Goal: Task Accomplishment & Management: Manage account settings

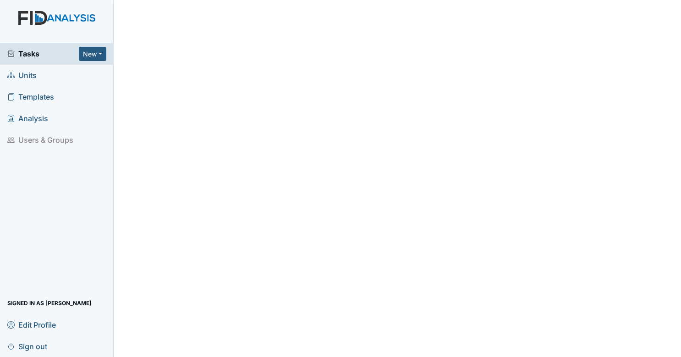
click at [40, 50] on span "Tasks" at bounding box center [42, 53] width 71 height 11
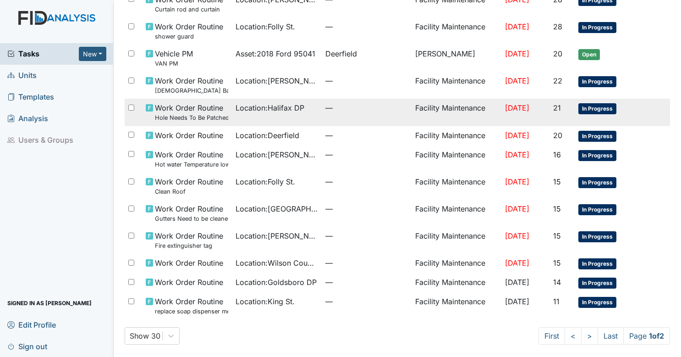
scroll to position [523, 0]
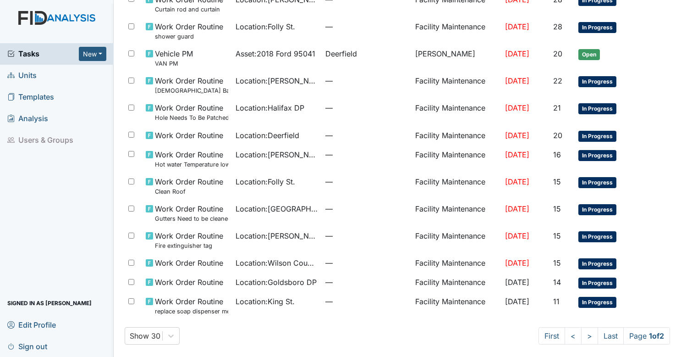
click at [38, 347] on span "Sign out" at bounding box center [27, 346] width 40 height 14
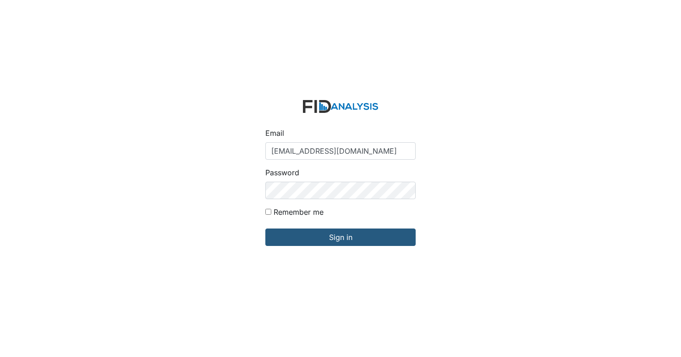
click at [314, 146] on input "zsmith@lifeincorporated.com" at bounding box center [340, 150] width 150 height 17
type input "arollins@lifeincorporated.com"
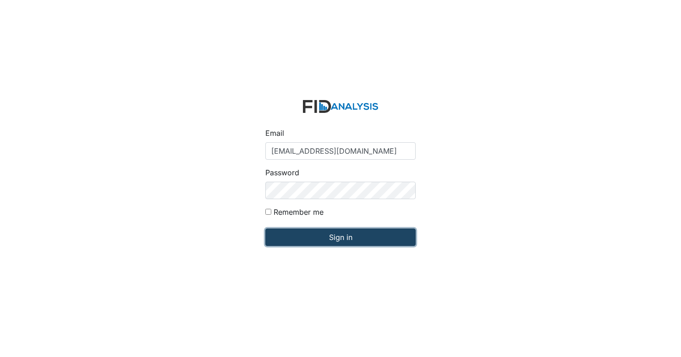
click at [347, 236] on input "Sign in" at bounding box center [340, 236] width 150 height 17
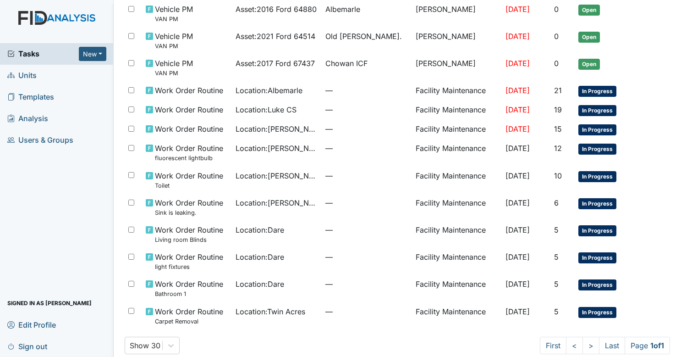
scroll to position [358, 0]
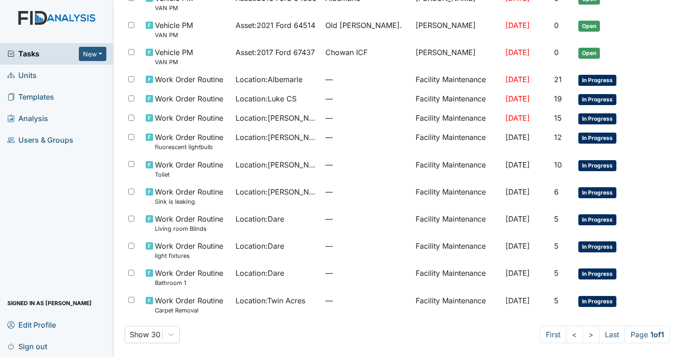
click at [38, 347] on span "Sign out" at bounding box center [27, 346] width 40 height 14
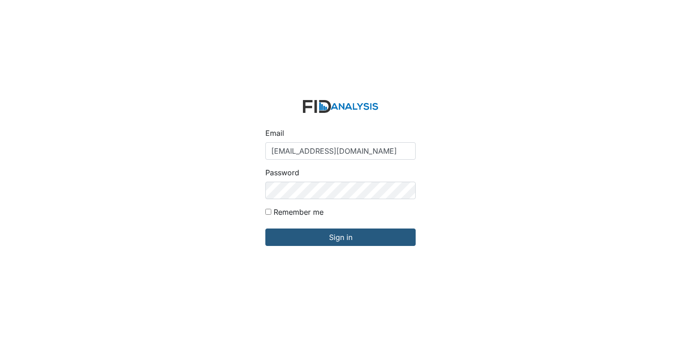
click at [336, 144] on input "[EMAIL_ADDRESS][DOMAIN_NAME]" at bounding box center [340, 150] width 150 height 17
type input "[EMAIL_ADDRESS][DOMAIN_NAME]"
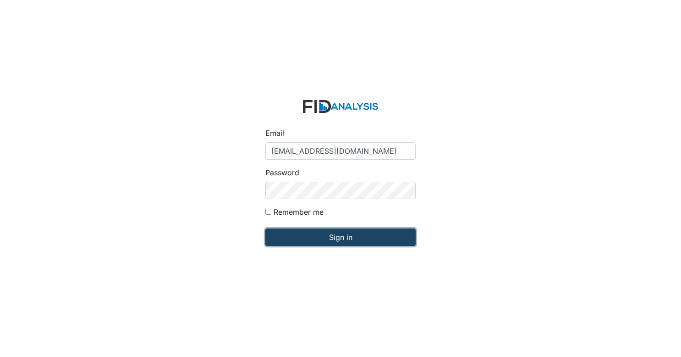
click at [327, 242] on input "Sign in" at bounding box center [340, 236] width 150 height 17
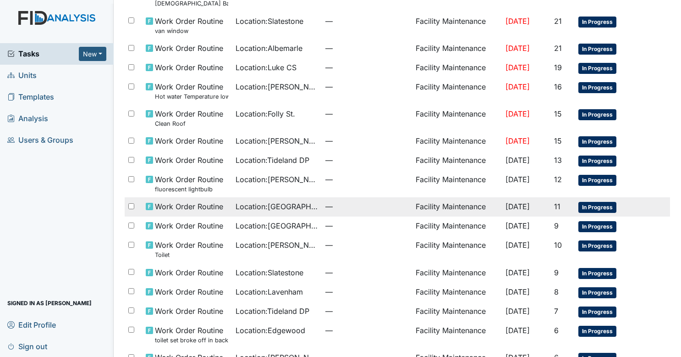
scroll to position [499, 0]
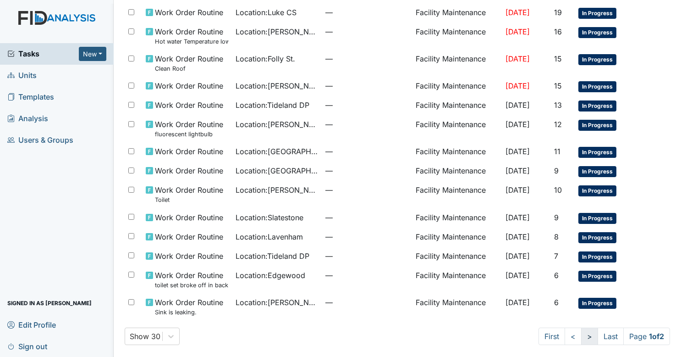
click at [583, 331] on link ">" at bounding box center [589, 335] width 17 height 17
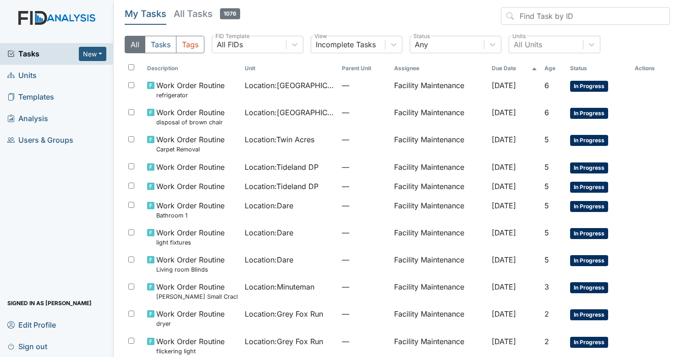
click at [49, 339] on link "Sign out" at bounding box center [57, 346] width 114 height 22
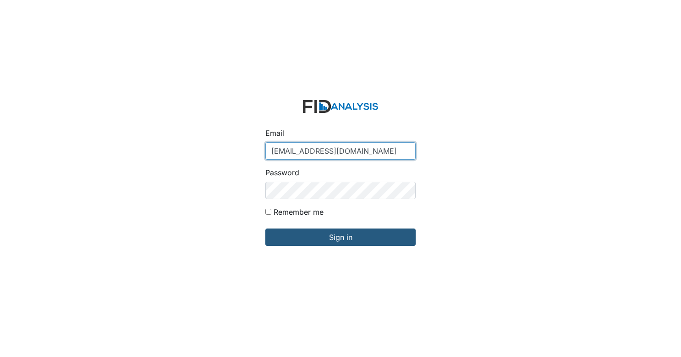
click at [307, 151] on input "Gwalton@lifeincorporated.com" at bounding box center [340, 150] width 150 height 17
type input "[EMAIL_ADDRESS][DOMAIN_NAME]"
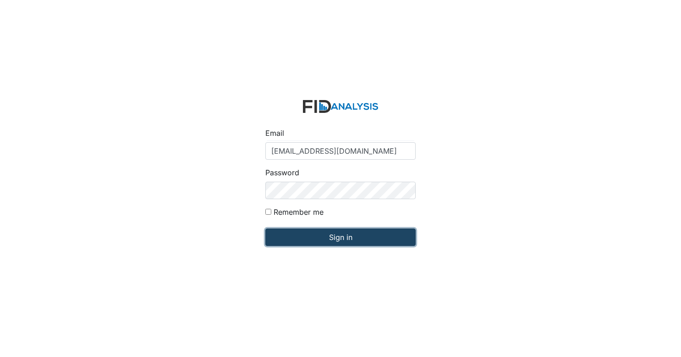
click at [340, 240] on input "Sign in" at bounding box center [340, 236] width 150 height 17
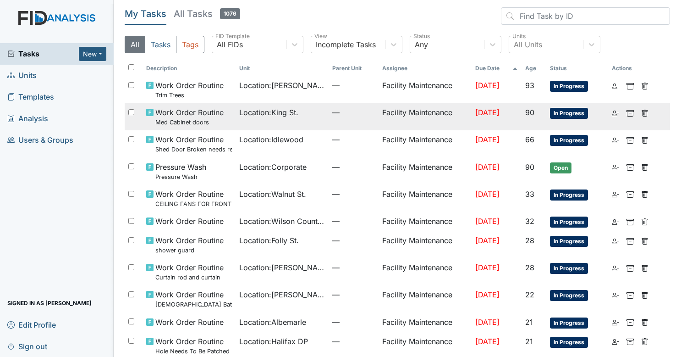
click at [396, 118] on td "Facility Maintenance" at bounding box center [425, 116] width 93 height 27
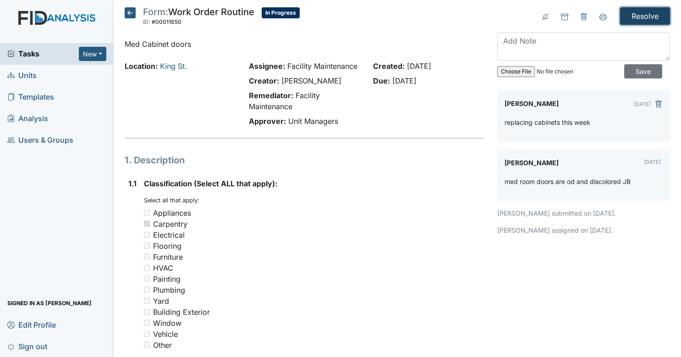
click at [650, 9] on input "Resolve" at bounding box center [645, 15] width 50 height 17
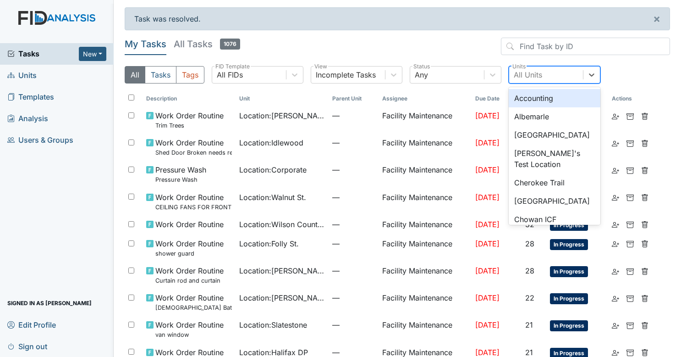
click at [556, 73] on div "All Units" at bounding box center [546, 74] width 74 height 16
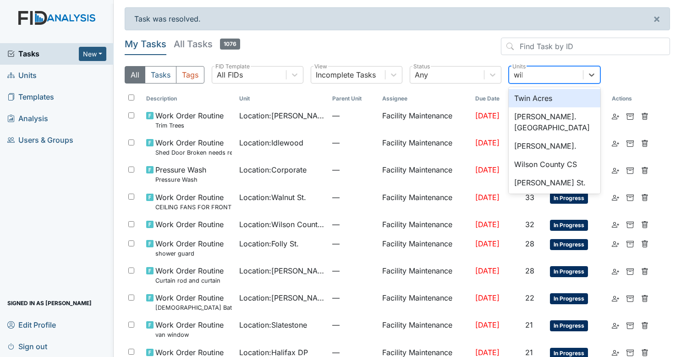
type input "will"
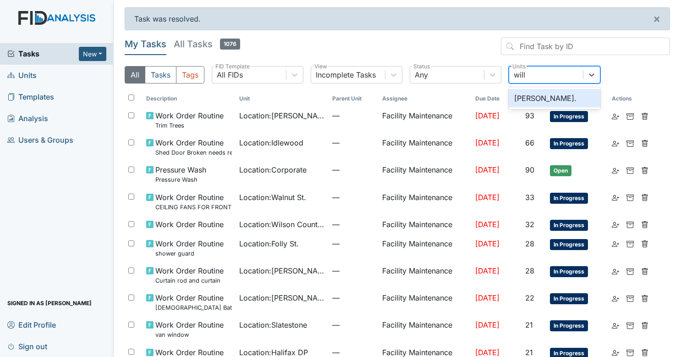
click at [551, 96] on div "[PERSON_NAME]." at bounding box center [555, 98] width 92 height 18
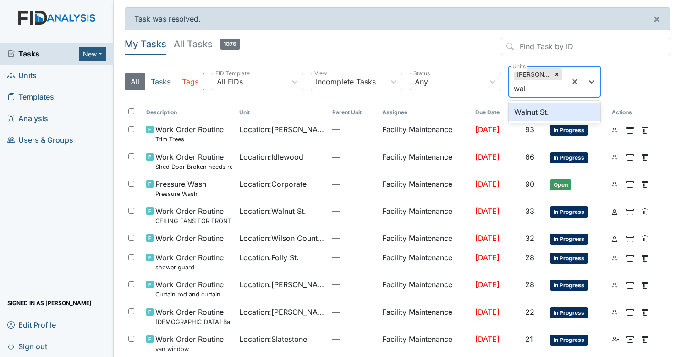
type input "waln"
click at [547, 109] on div "Walnut St." at bounding box center [555, 112] width 92 height 18
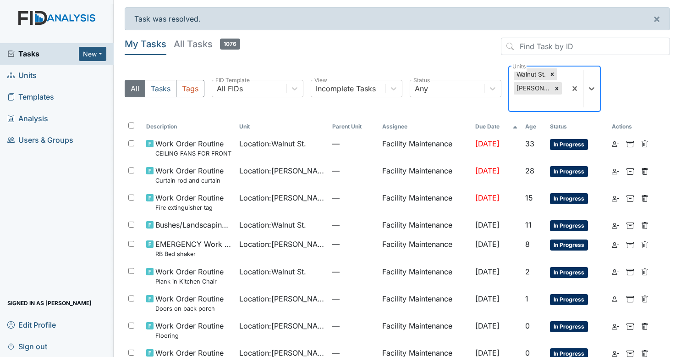
scroll to position [38, 0]
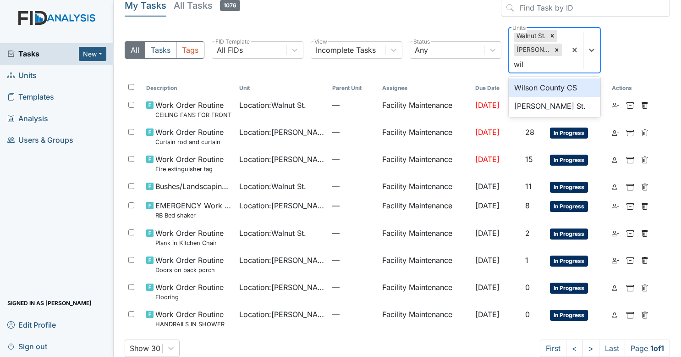
type input "wils"
click at [569, 81] on div "Wilson County CS" at bounding box center [555, 87] width 92 height 18
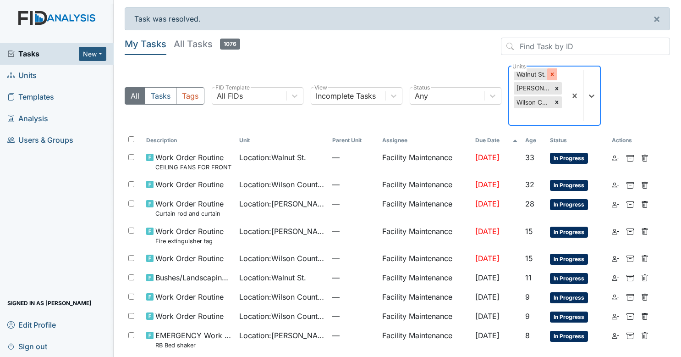
click at [551, 70] on div at bounding box center [552, 74] width 10 height 12
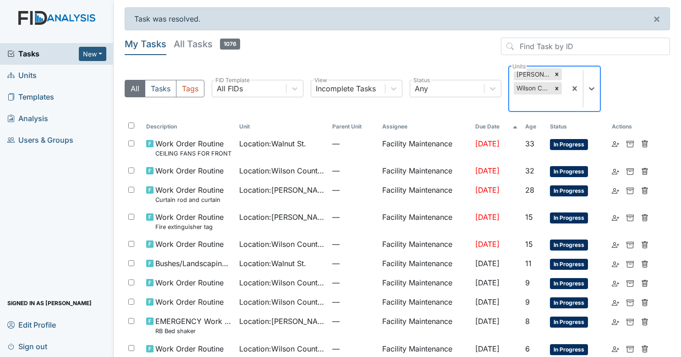
click at [552, 70] on div at bounding box center [557, 74] width 10 height 12
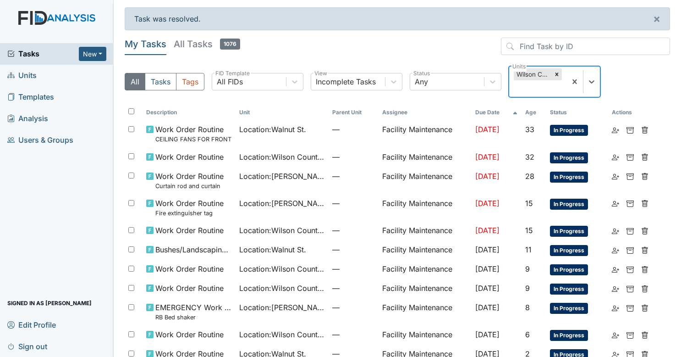
click at [551, 70] on div "Wilson County CS" at bounding box center [533, 74] width 38 height 12
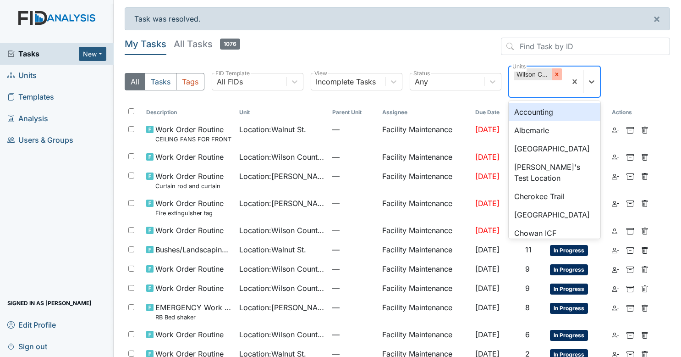
click at [554, 70] on div at bounding box center [557, 74] width 10 height 12
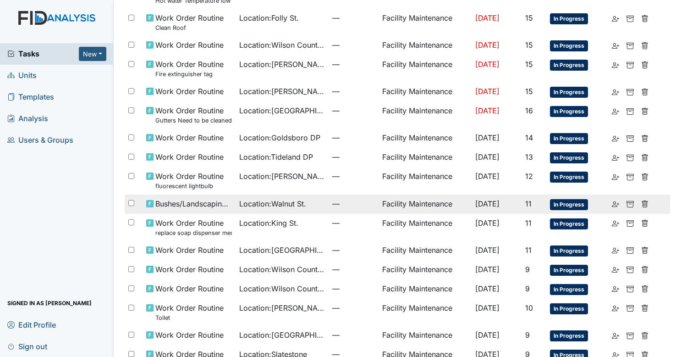
scroll to position [488, 0]
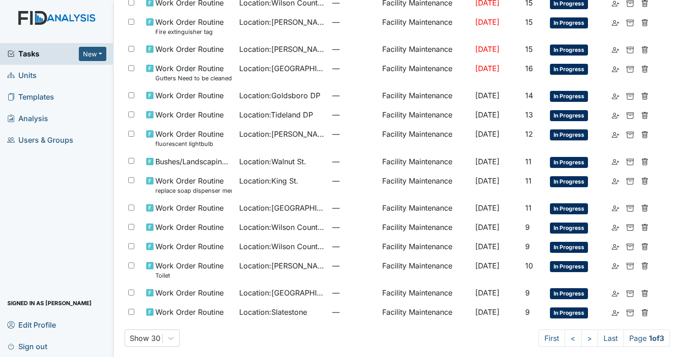
click at [76, 231] on div "Tasks New Form Inspection Document Bundle Units Templates Analysis Users & Grou…" at bounding box center [57, 199] width 114 height 313
click at [581, 335] on link ">" at bounding box center [589, 337] width 17 height 17
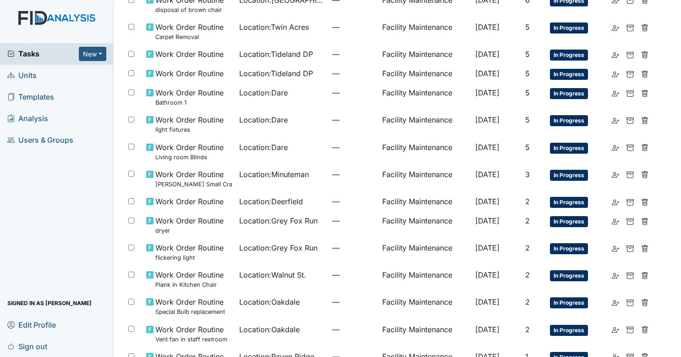
scroll to position [282, 0]
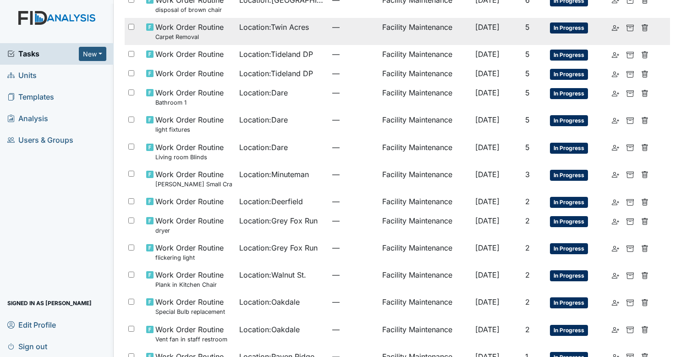
click at [329, 26] on td "—" at bounding box center [353, 31] width 49 height 27
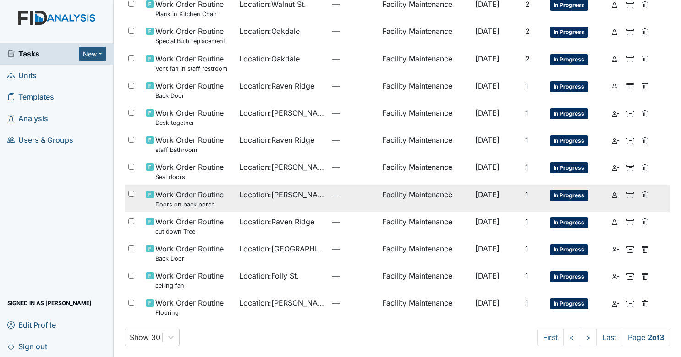
scroll to position [553, 0]
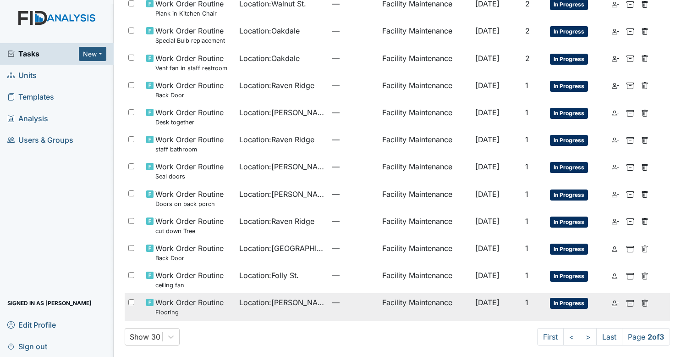
click at [308, 310] on td "Location : William St." at bounding box center [282, 306] width 93 height 27
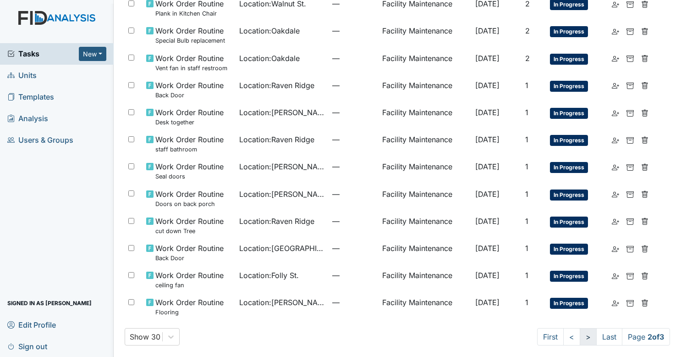
click at [584, 334] on link ">" at bounding box center [588, 336] width 17 height 17
